Goal: Book appointment/travel/reservation

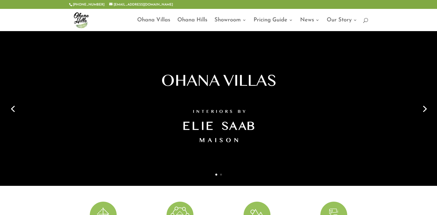
click at [423, 107] on link "Next" at bounding box center [424, 107] width 13 height 13
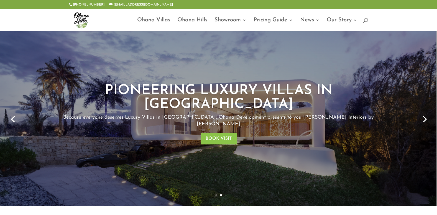
click at [426, 112] on link "Next" at bounding box center [424, 118] width 13 height 13
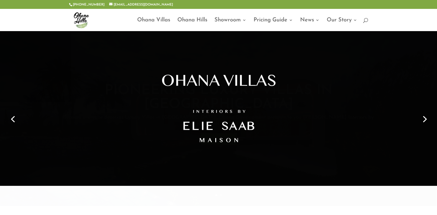
click at [426, 112] on link "Next" at bounding box center [424, 118] width 13 height 13
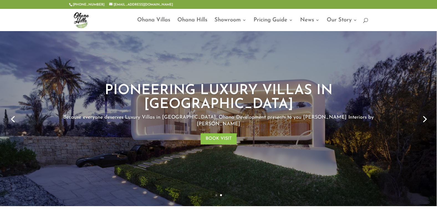
click at [426, 112] on link "Next" at bounding box center [424, 118] width 13 height 13
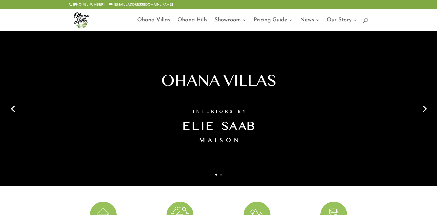
click at [426, 108] on link "Next" at bounding box center [424, 107] width 13 height 13
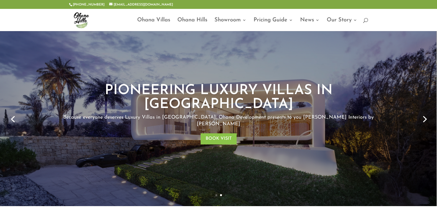
click at [11, 112] on link "Previous" at bounding box center [12, 118] width 13 height 13
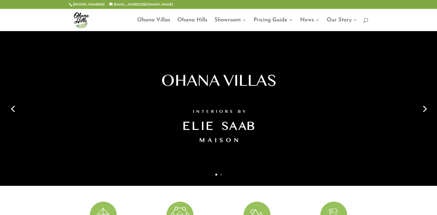
click at [427, 108] on link "Next" at bounding box center [424, 107] width 13 height 13
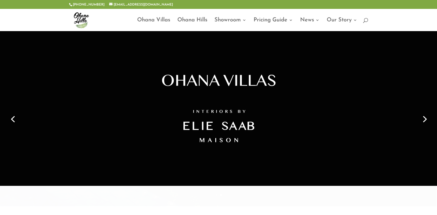
click at [427, 112] on link "Next" at bounding box center [424, 118] width 13 height 13
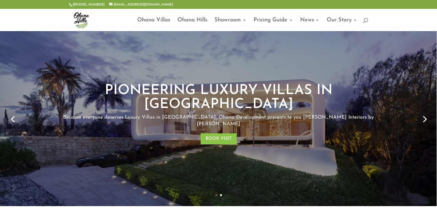
click at [425, 112] on link "Next" at bounding box center [424, 118] width 13 height 13
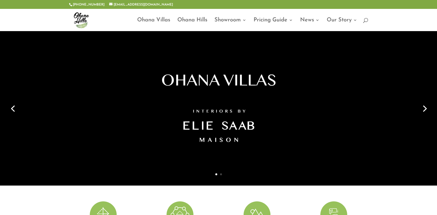
click at [421, 104] on link "Next" at bounding box center [424, 107] width 13 height 13
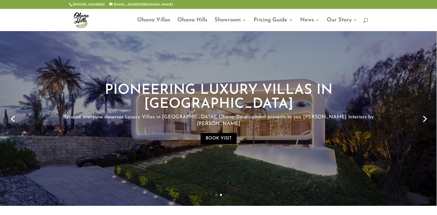
click at [216, 133] on link "BOOK VISIT" at bounding box center [219, 138] width 36 height 11
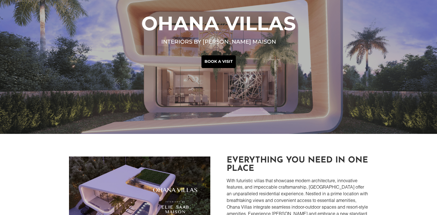
scroll to position [108, 0]
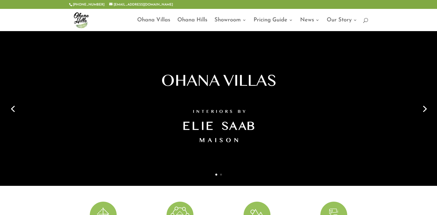
drag, startPoint x: 429, startPoint y: 110, endPoint x: 427, endPoint y: 108, distance: 3.4
click at [429, 110] on link "Next" at bounding box center [424, 107] width 13 height 13
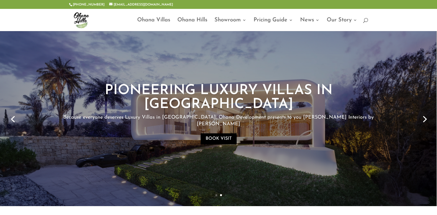
click at [212, 133] on link "BOOK VISIT" at bounding box center [219, 138] width 36 height 11
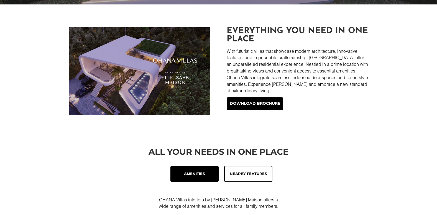
scroll to position [168, 0]
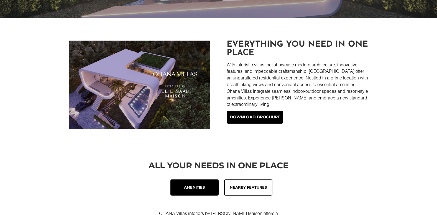
click at [184, 112] on img at bounding box center [139, 84] width 141 height 88
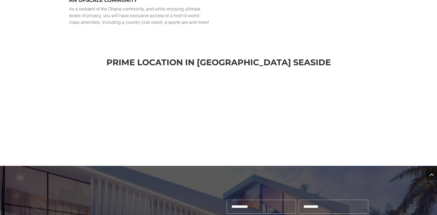
scroll to position [1111, 0]
